Goal: Information Seeking & Learning: Learn about a topic

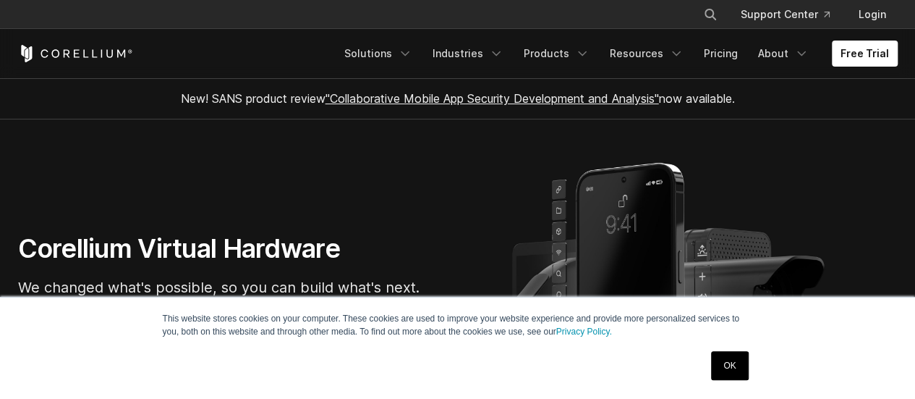
drag, startPoint x: 722, startPoint y: 365, endPoint x: 716, endPoint y: 354, distance: 12.9
click at [722, 365] on link "OK" at bounding box center [729, 365] width 37 height 29
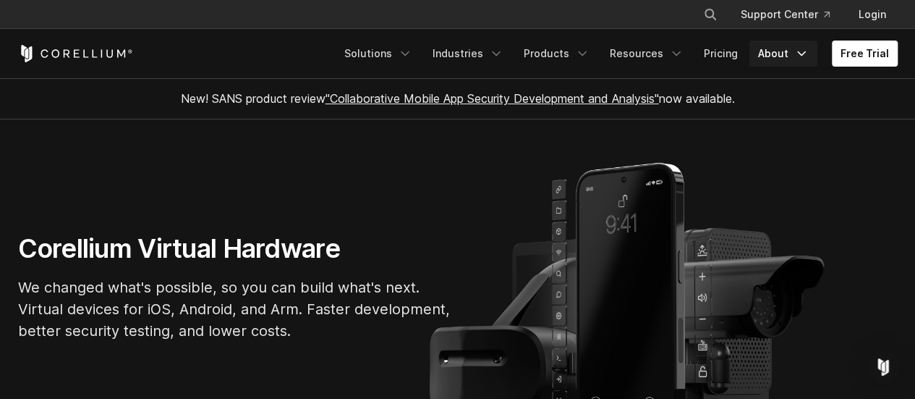
click at [774, 65] on link "About" at bounding box center [783, 54] width 68 height 26
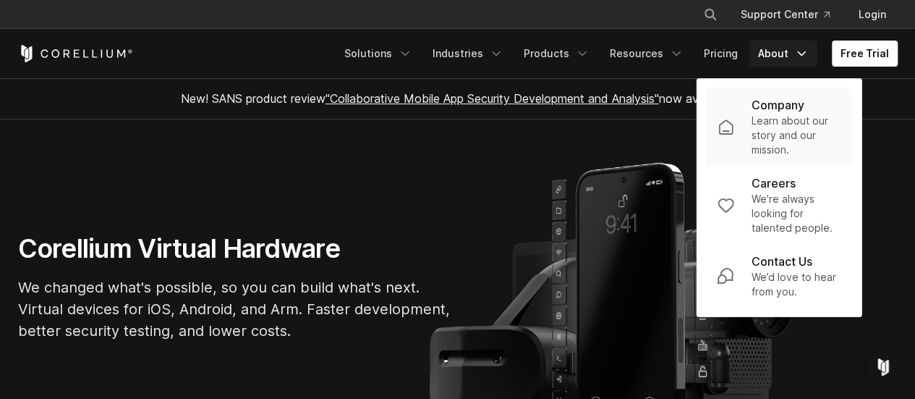
click at [791, 122] on p "Learn about our story and our mission." at bounding box center [797, 135] width 90 height 43
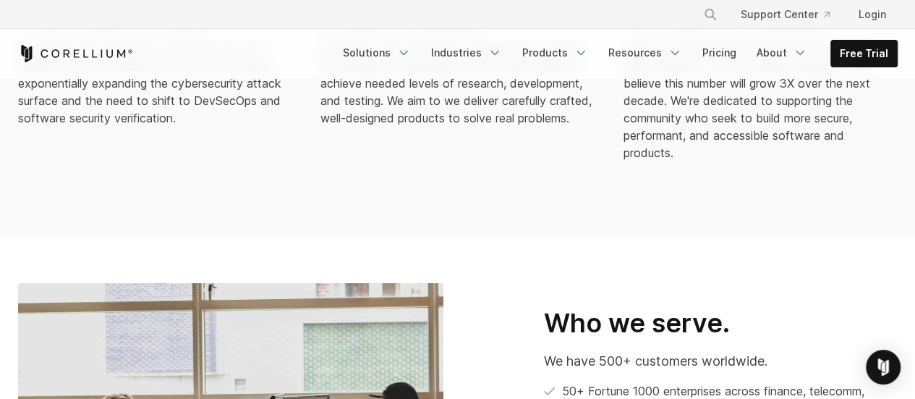
scroll to position [506, 0]
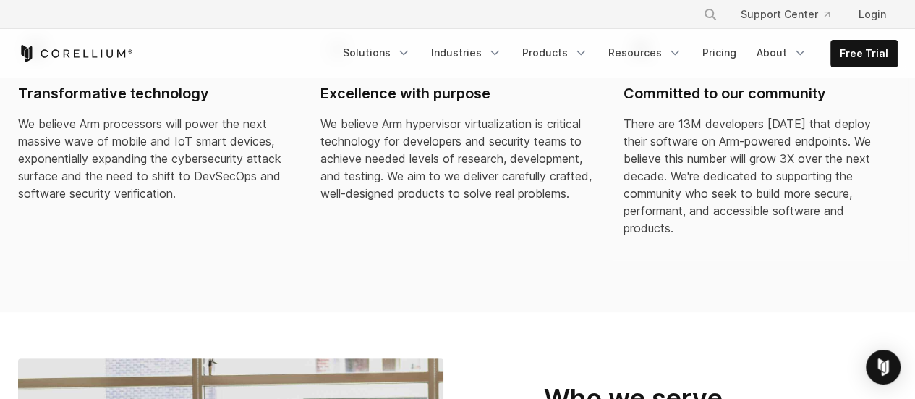
click at [747, 101] on h4 "Committed to our community" at bounding box center [761, 94] width 274 height 20
click at [746, 170] on p "There are 13M developers [DATE] that deploy their software on Arm-powered endpo…" at bounding box center [761, 176] width 274 height 122
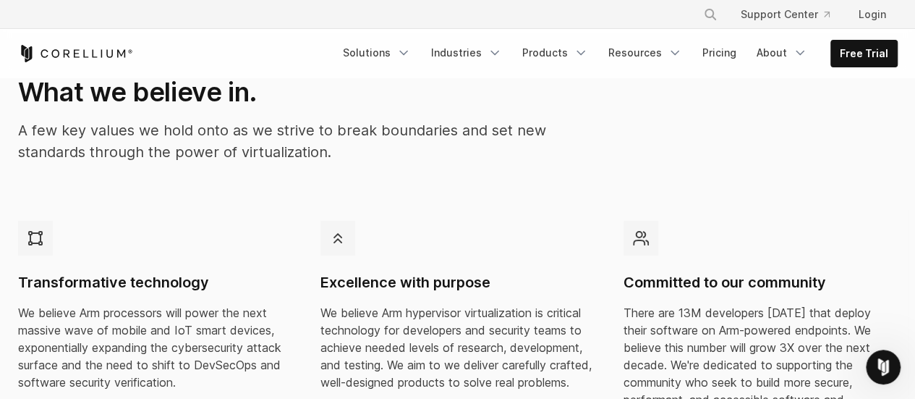
scroll to position [289, 0]
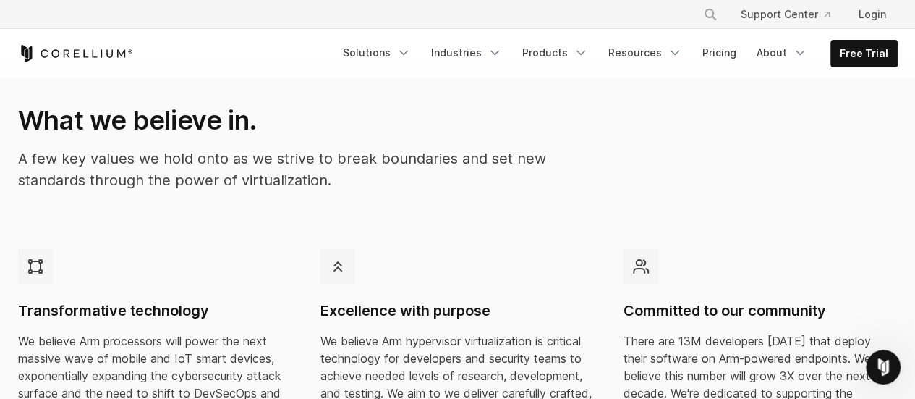
click at [651, 268] on div at bounding box center [641, 266] width 35 height 35
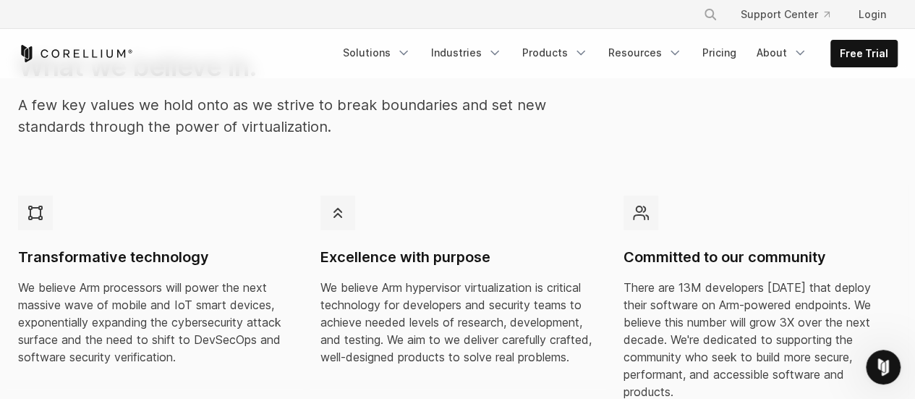
scroll to position [506, 0]
